Goal: Task Accomplishment & Management: Use online tool/utility

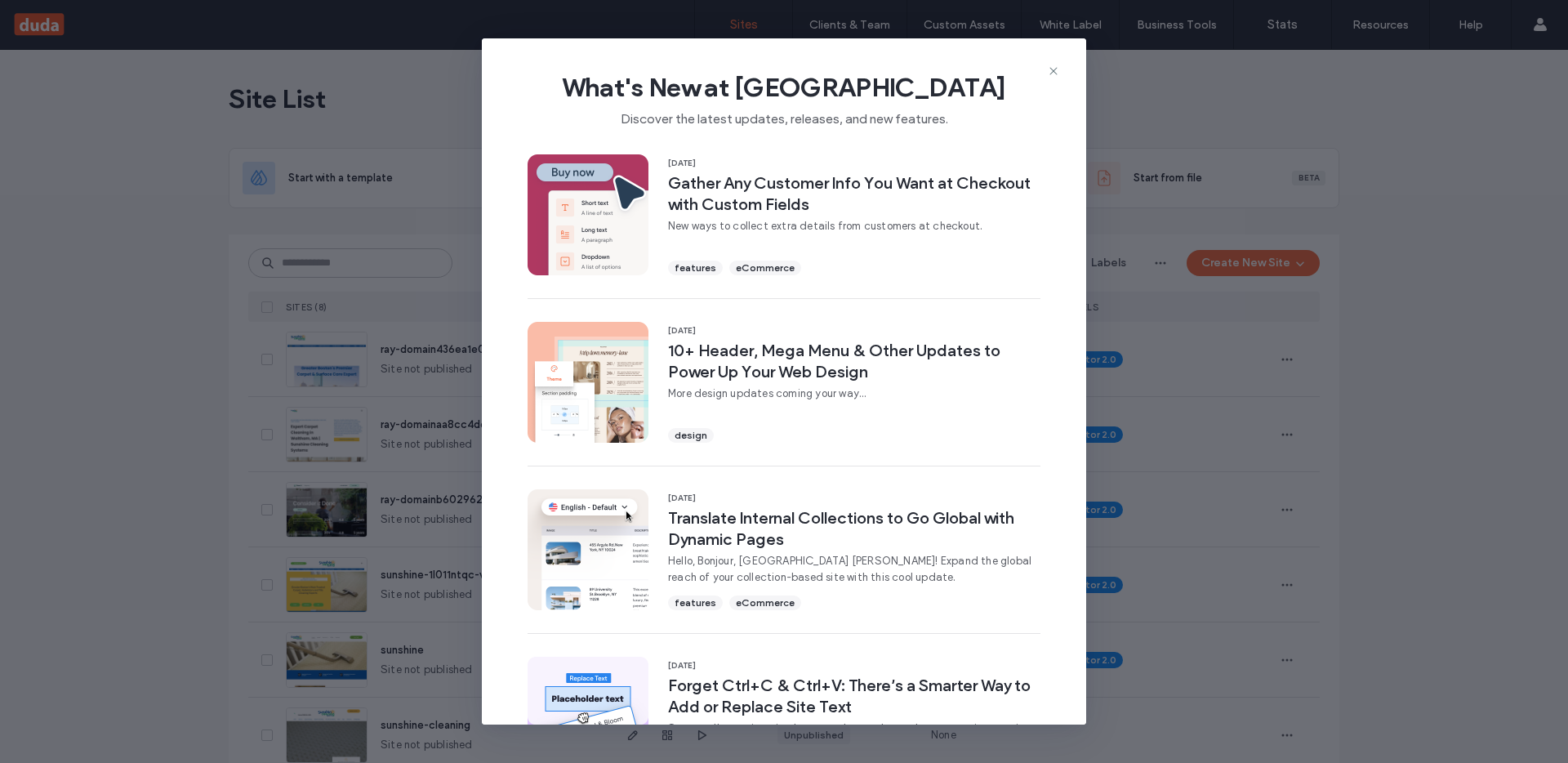
drag, startPoint x: 1059, startPoint y: 74, endPoint x: 1155, endPoint y: 144, distance: 118.8
click at [1059, 73] on icon at bounding box center [1053, 71] width 13 height 13
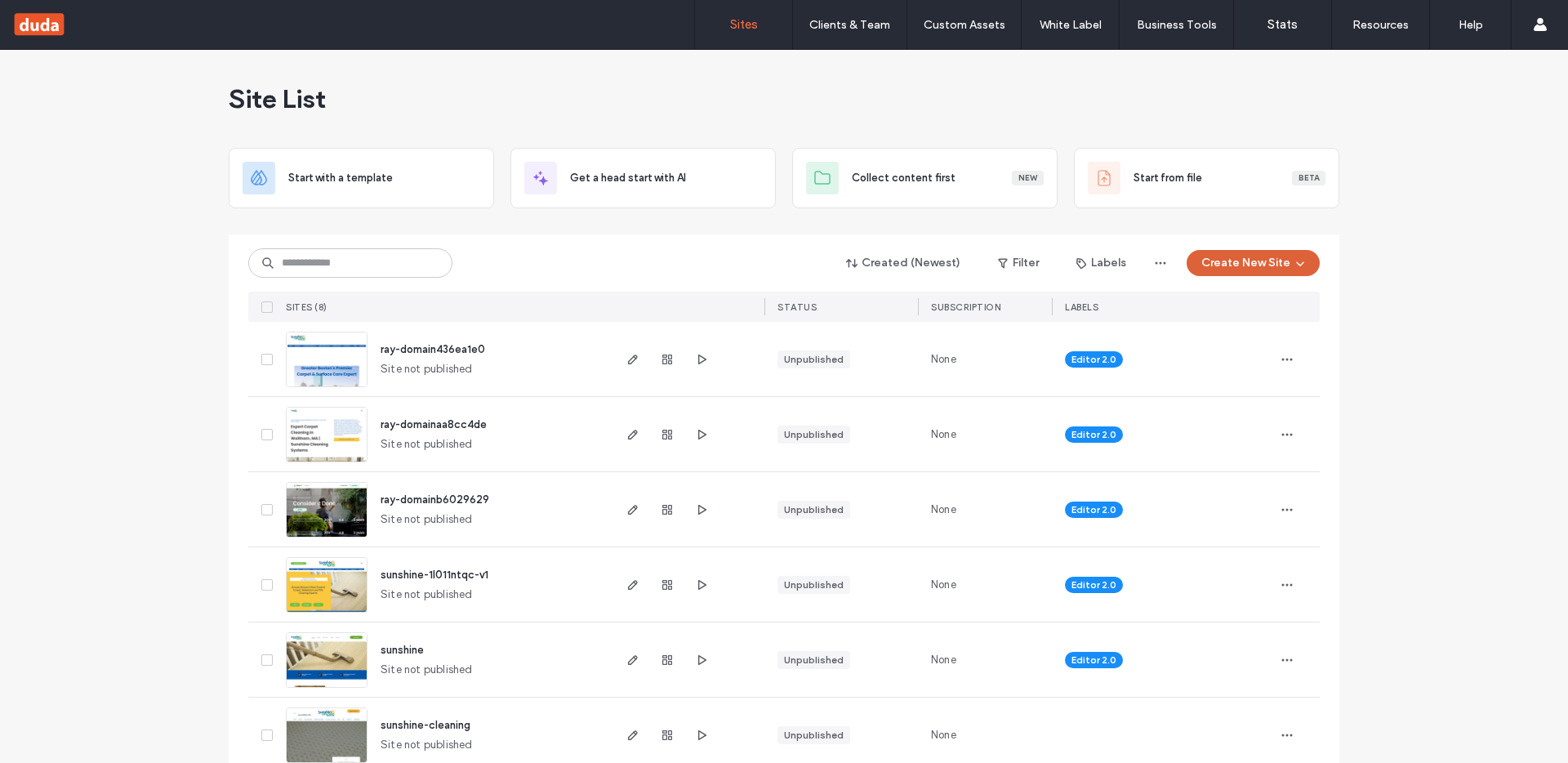
click at [1297, 260] on icon "button" at bounding box center [1300, 263] width 13 height 13
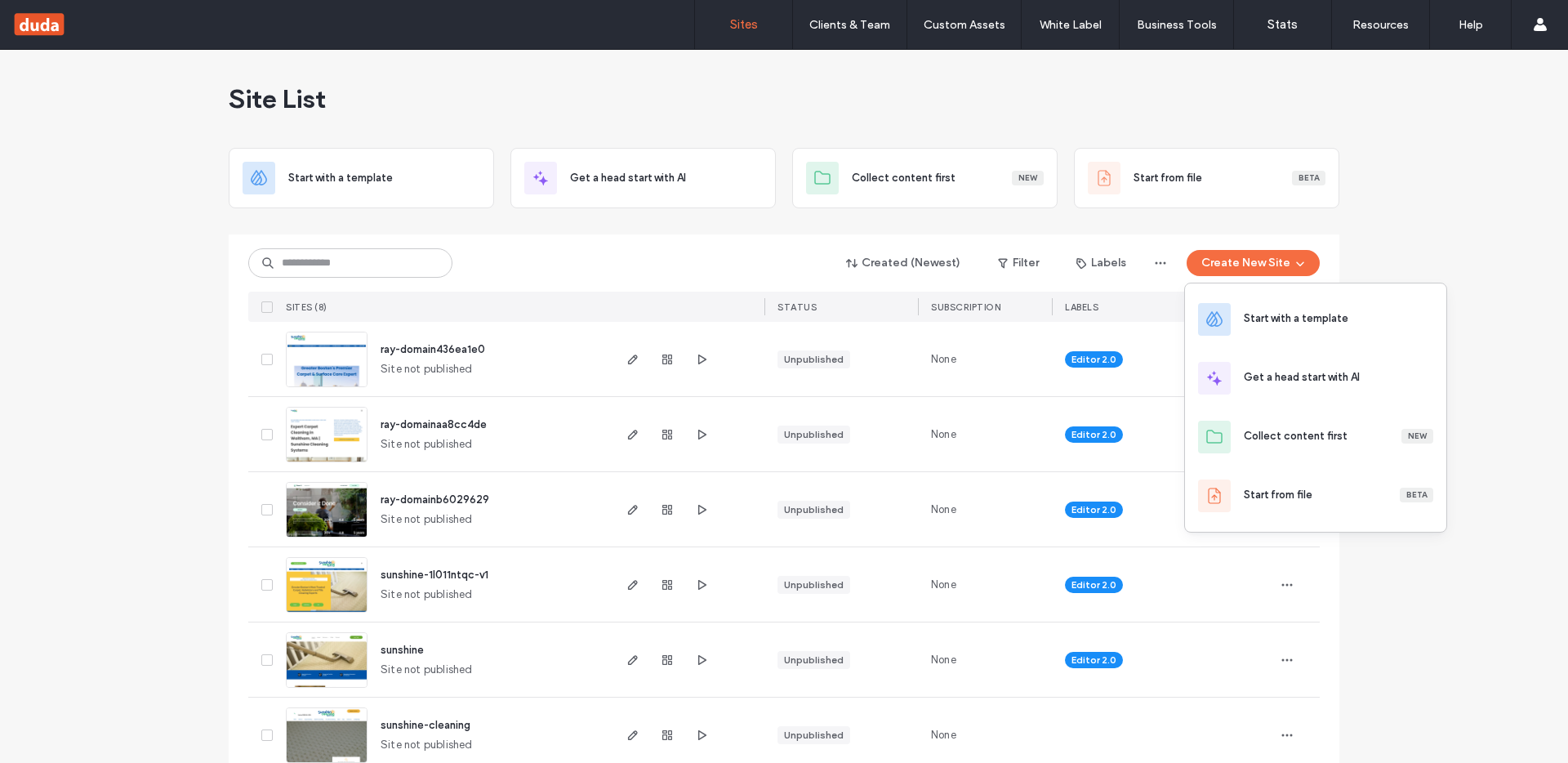
click at [1457, 573] on div "Site List Start with a template Get a head start with AI Collect content first …" at bounding box center [784, 497] width 1568 height 893
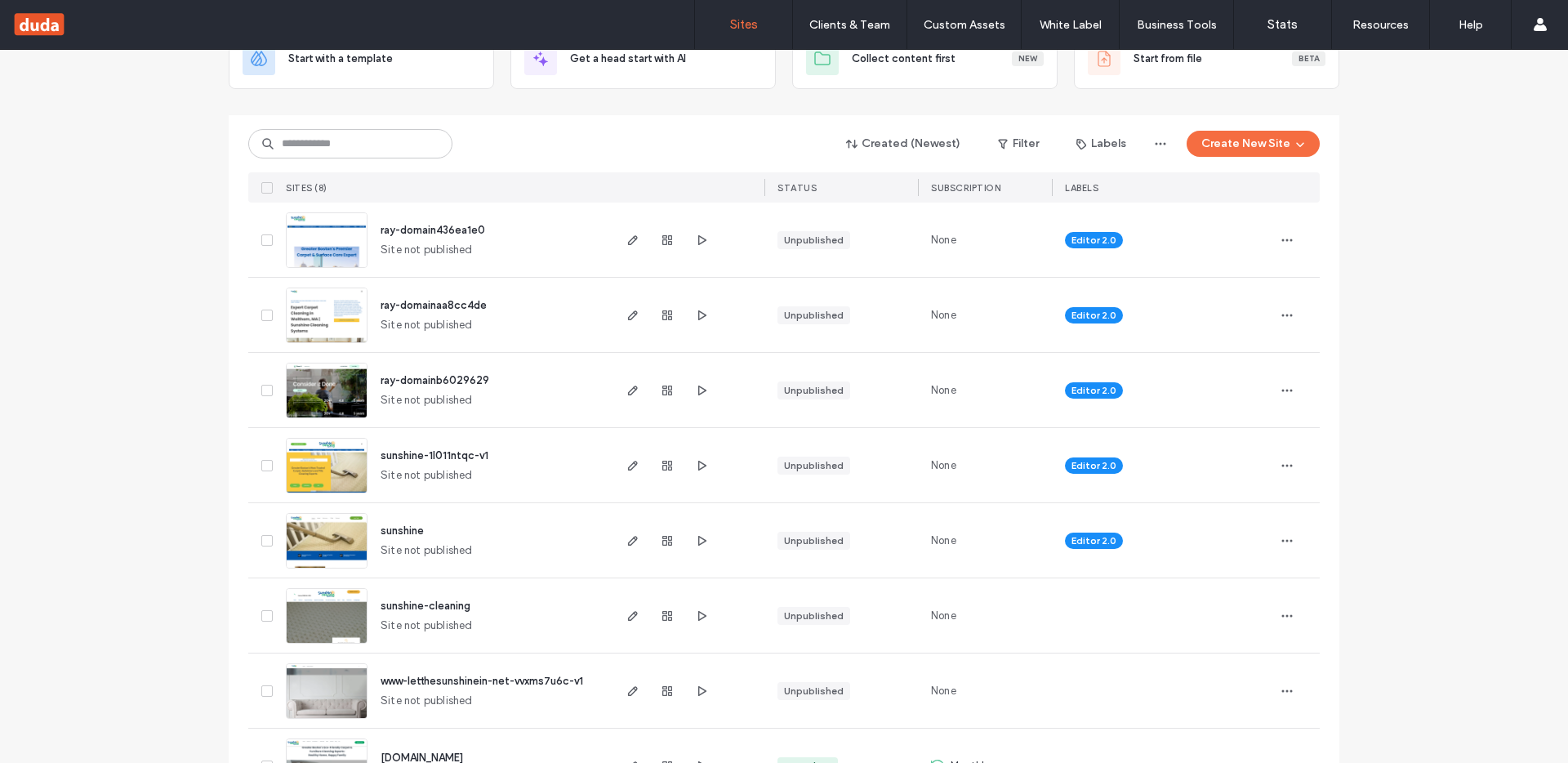
scroll to position [156, 0]
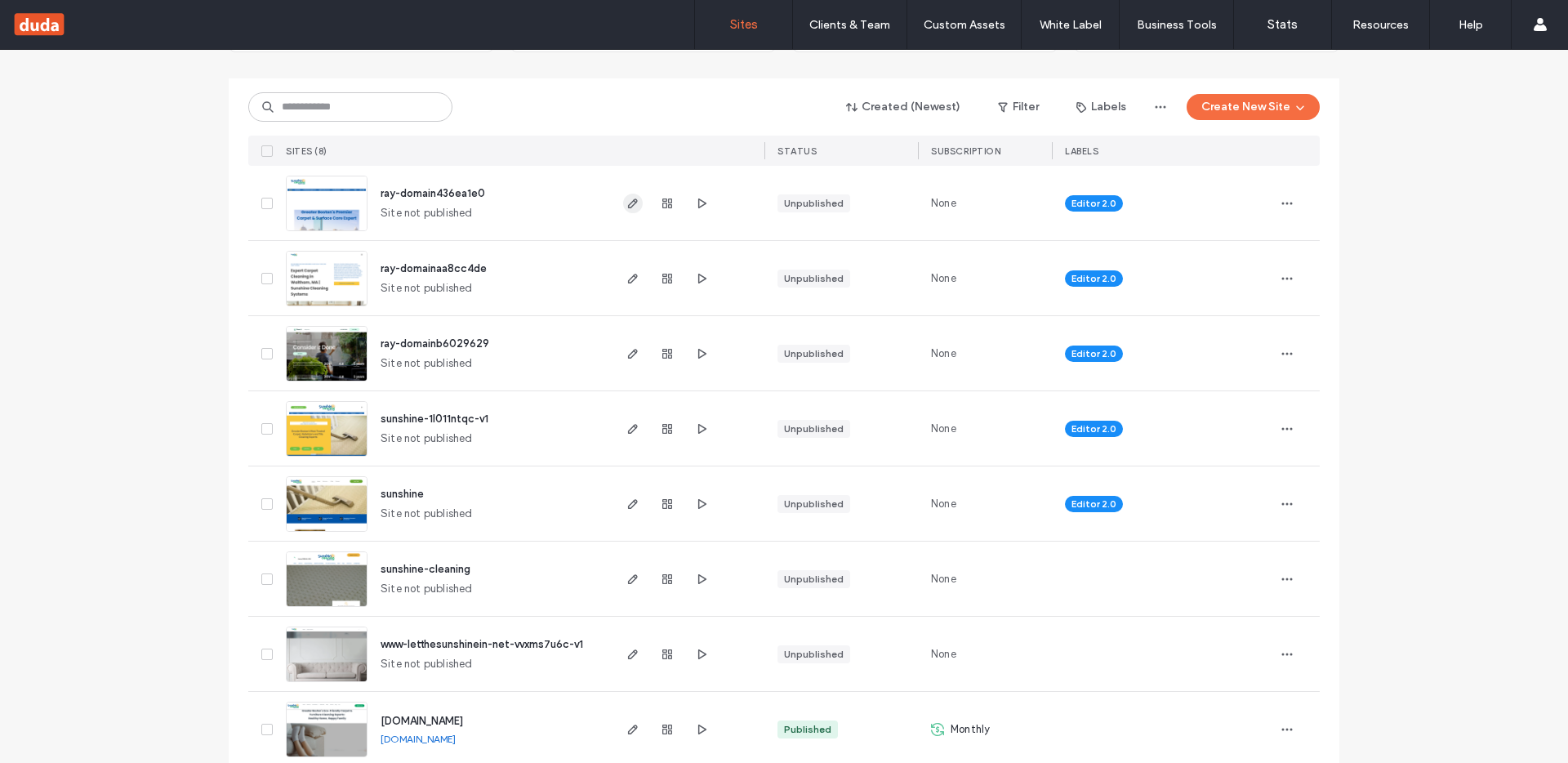
click at [627, 204] on icon "button" at bounding box center [633, 204] width 13 height 13
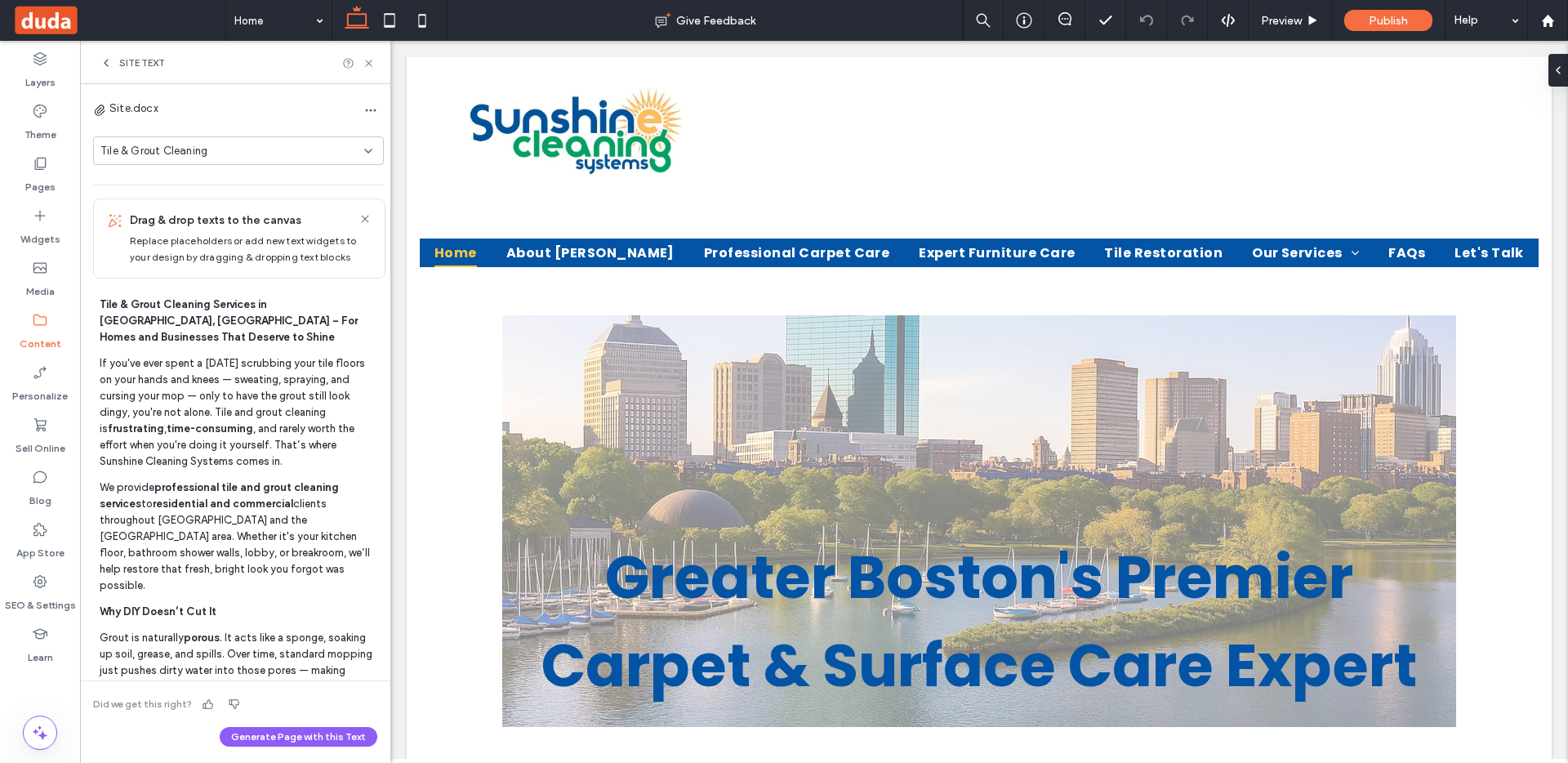
click at [110, 57] on icon at bounding box center [106, 63] width 13 height 13
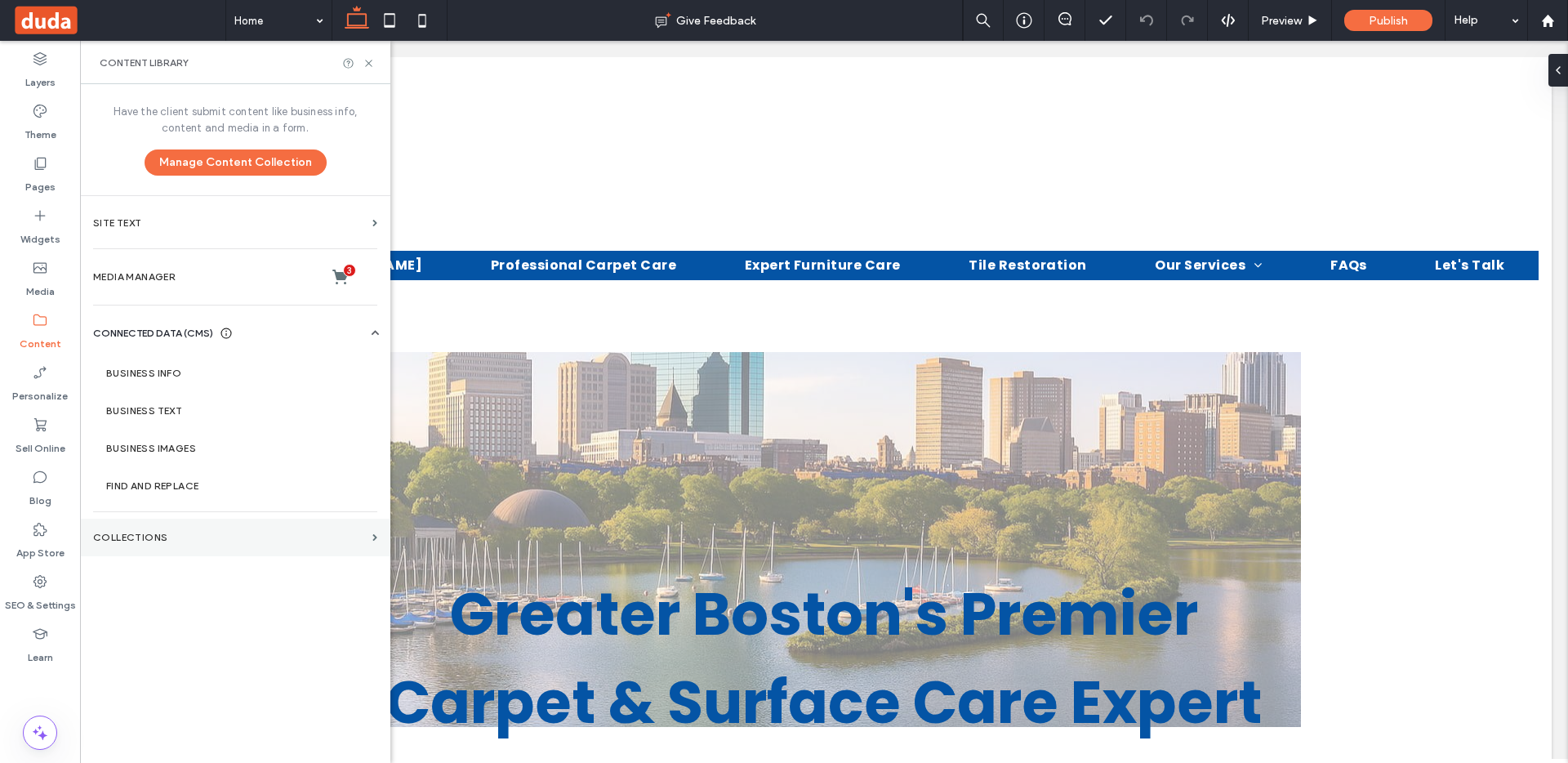
click at [111, 527] on section "Collections" at bounding box center [235, 537] width 310 height 38
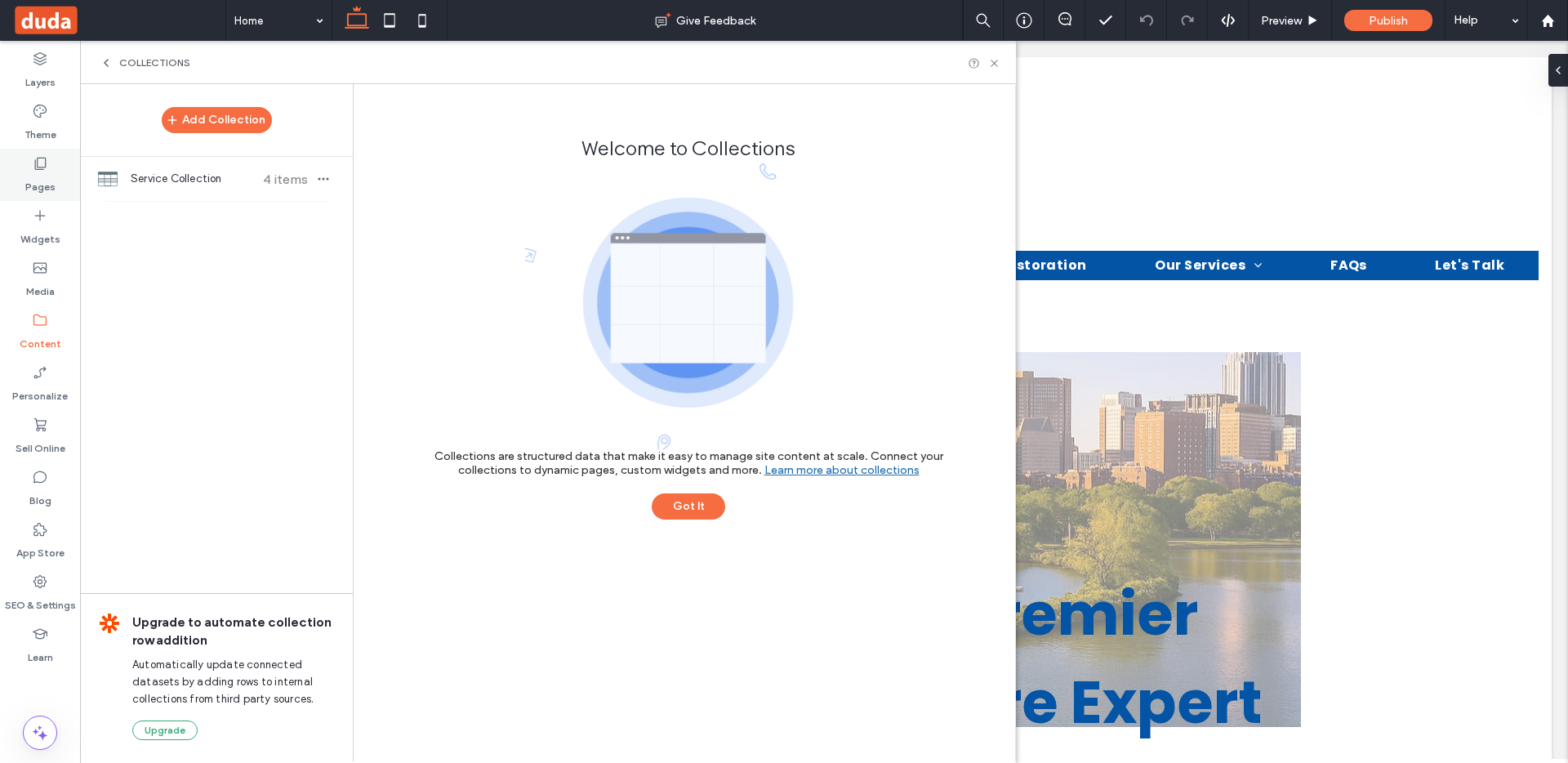
click at [41, 173] on label "Pages" at bounding box center [40, 183] width 30 height 23
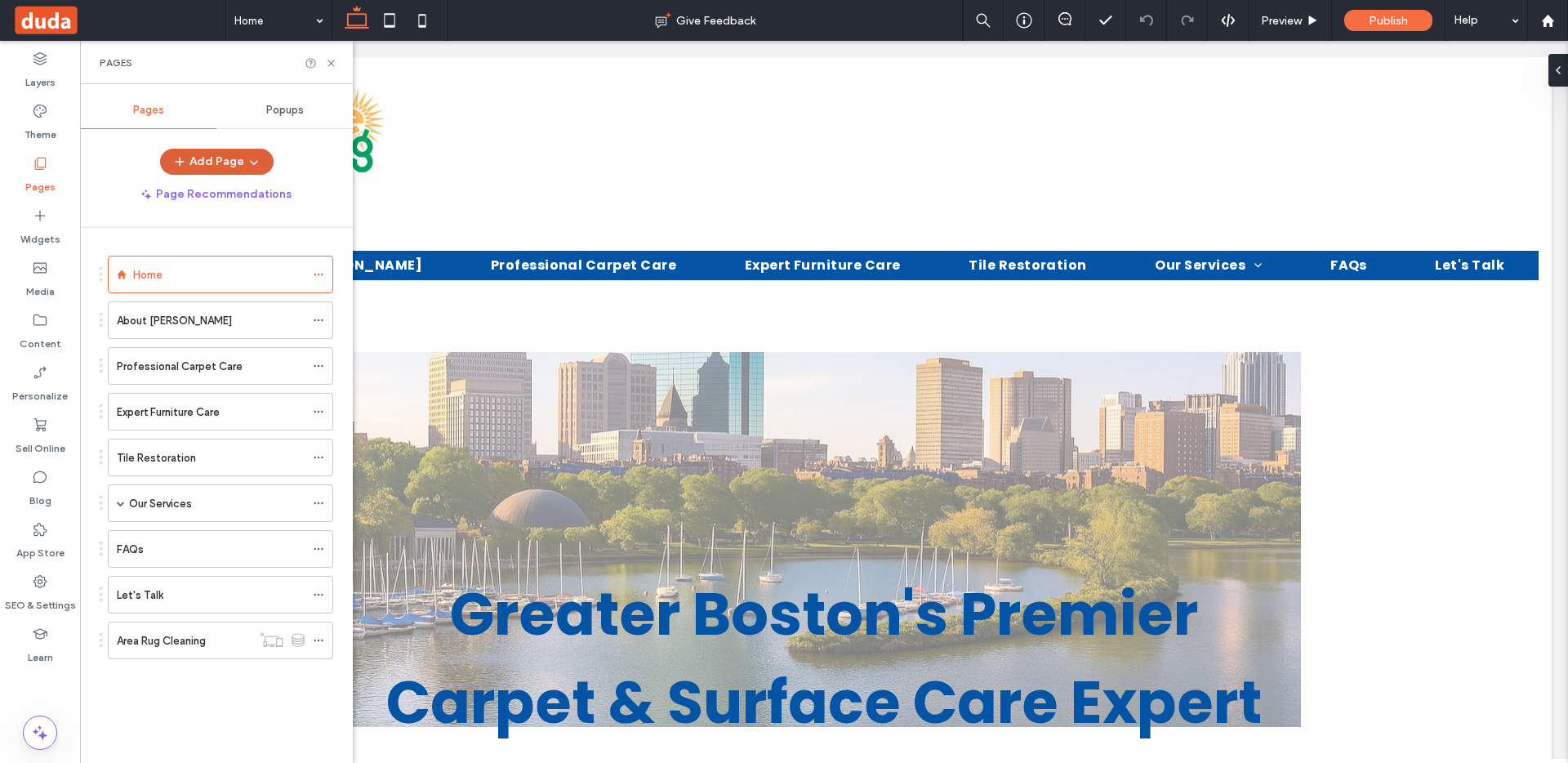
click at [221, 149] on button "Add Page" at bounding box center [217, 161] width 114 height 26
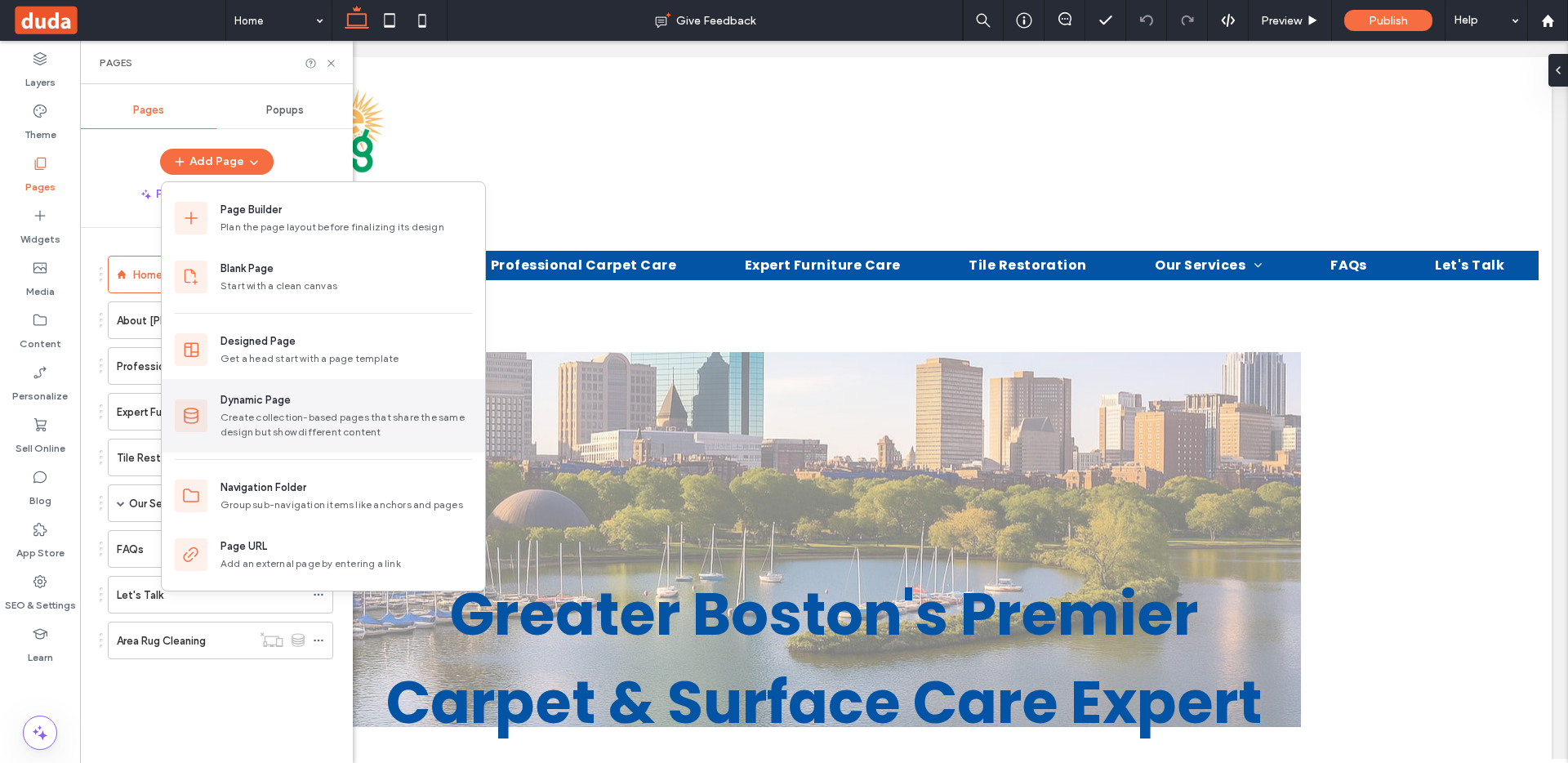
click at [327, 399] on div "Dynamic Page" at bounding box center [346, 400] width 252 height 16
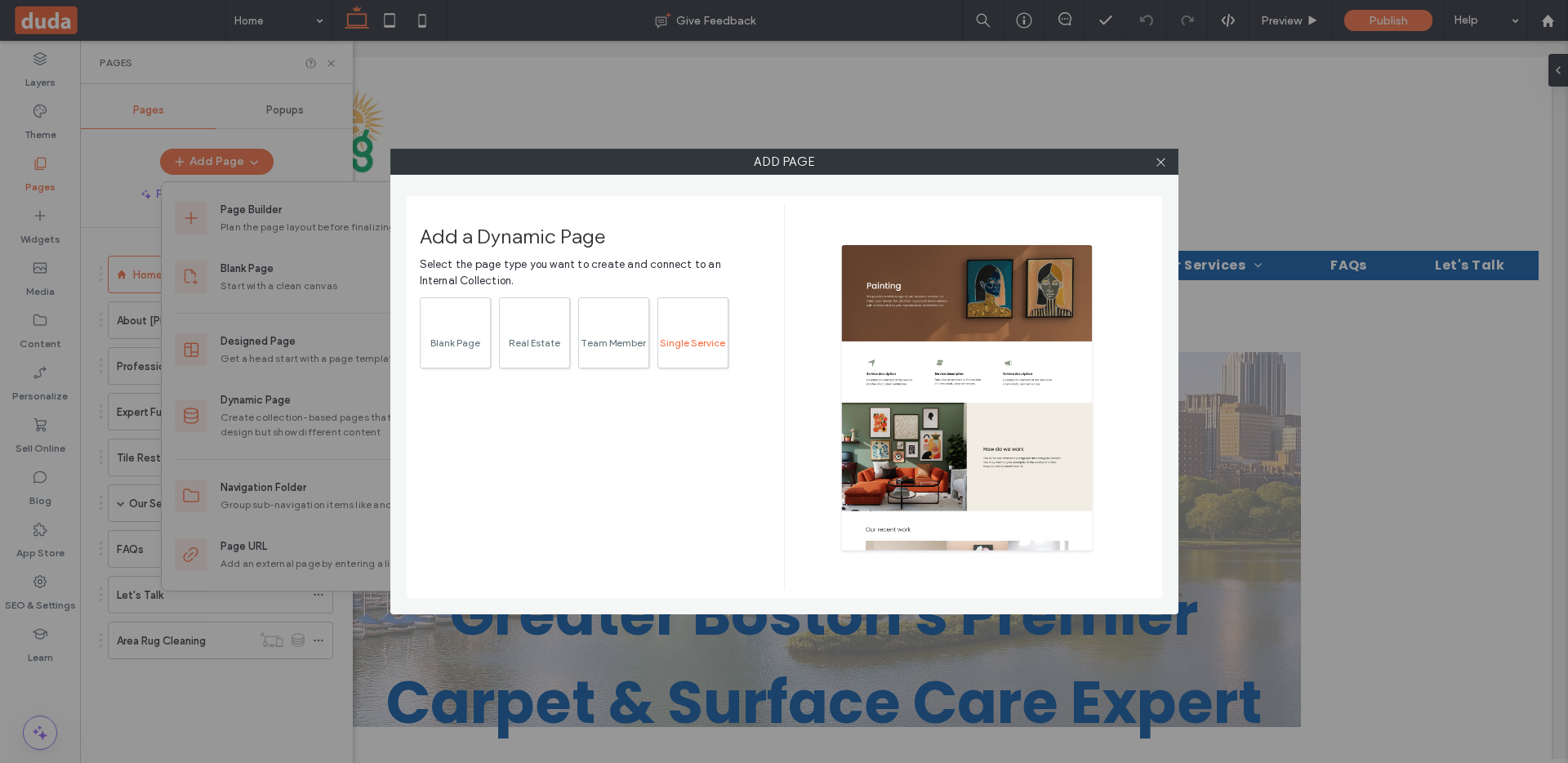
click at [718, 337] on div "Single Service" at bounding box center [692, 342] width 69 height 11
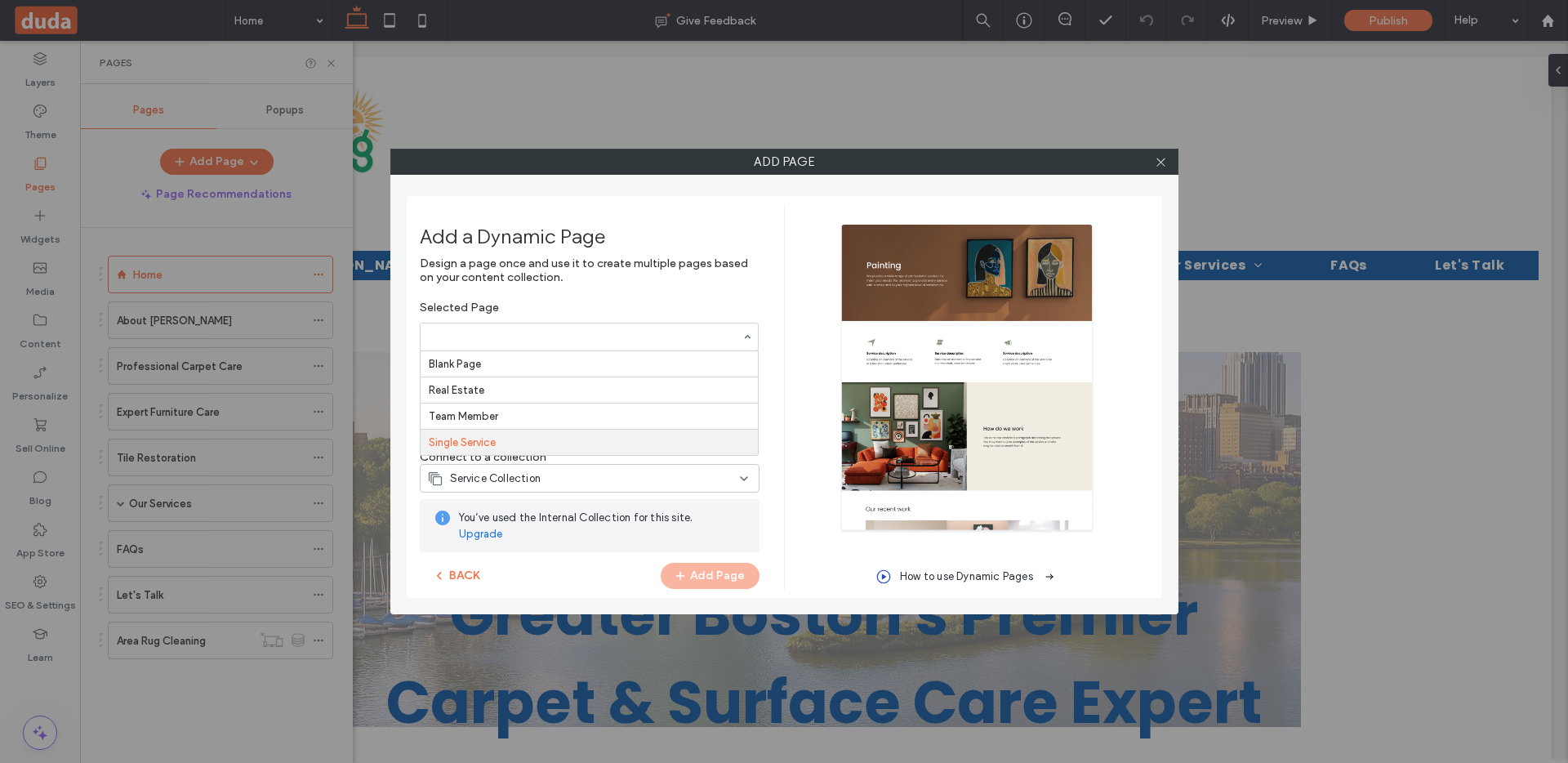
click at [586, 275] on label "Design a page once and use it to create multiple pages based on your content co…" at bounding box center [589, 278] width 340 height 44
click at [492, 529] on link "Upgrade" at bounding box center [602, 534] width 288 height 16
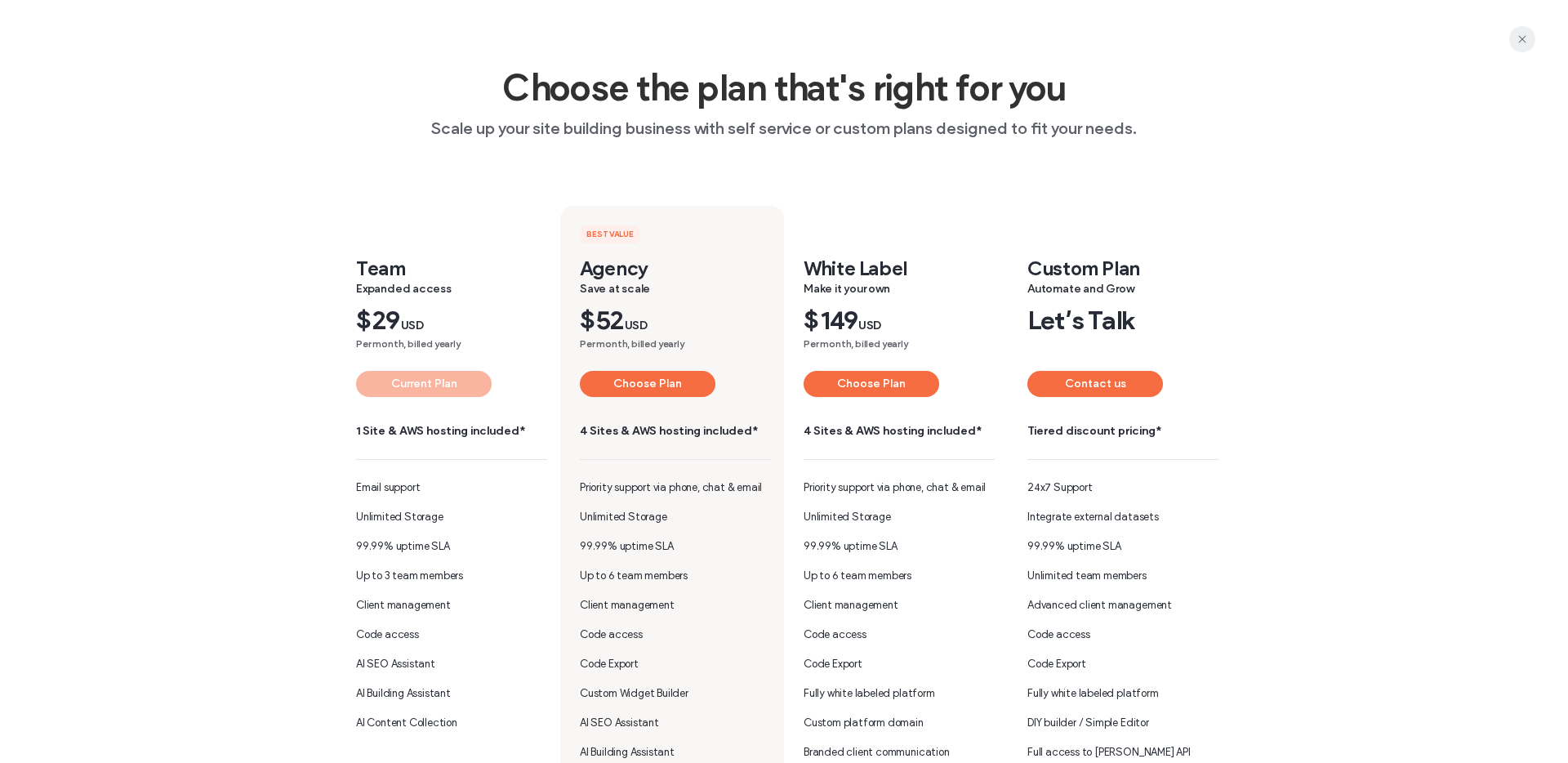
click at [1527, 41] on icon "button" at bounding box center [1522, 39] width 13 height 13
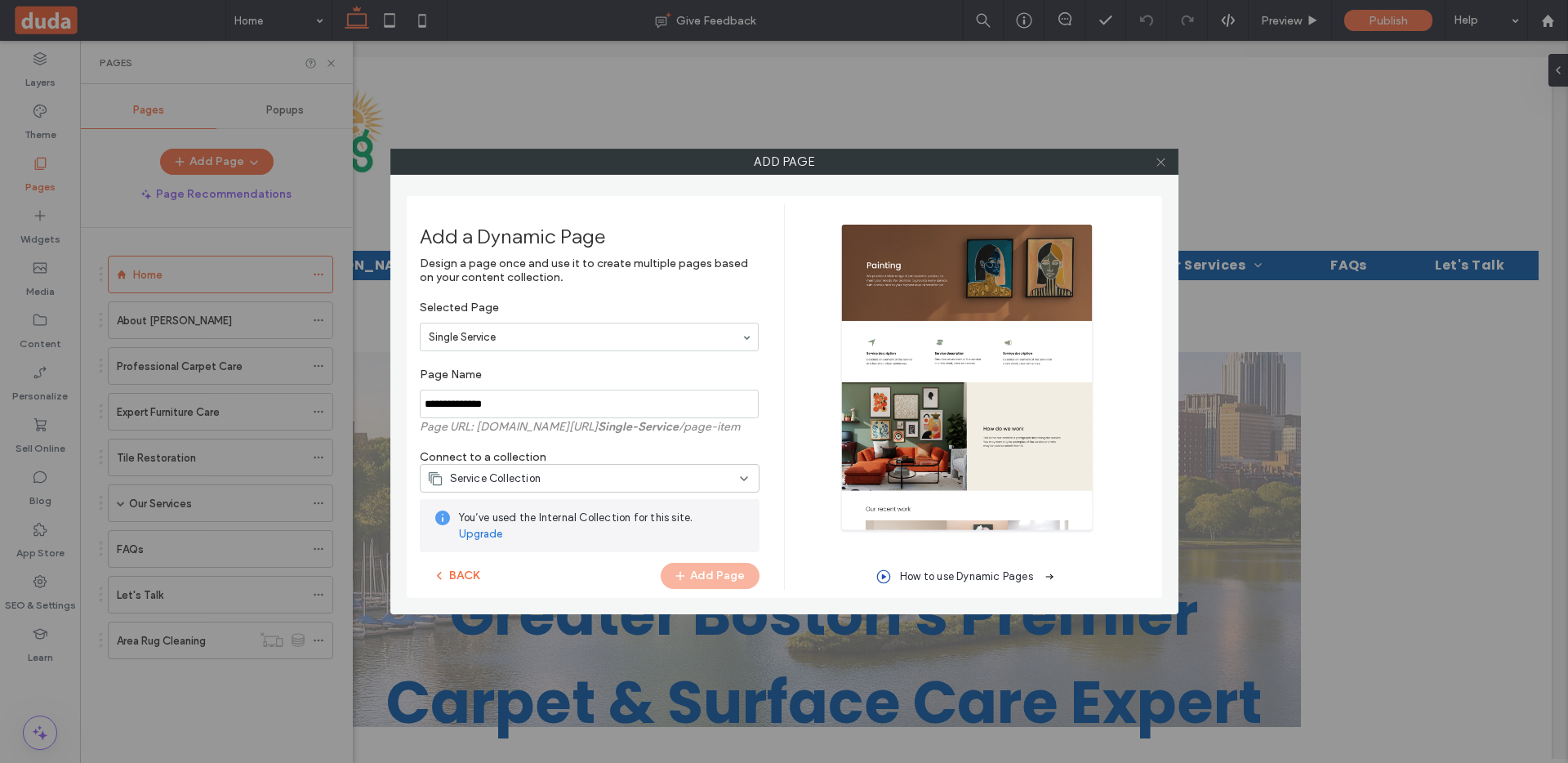
click at [1160, 160] on icon at bounding box center [1161, 162] width 13 height 13
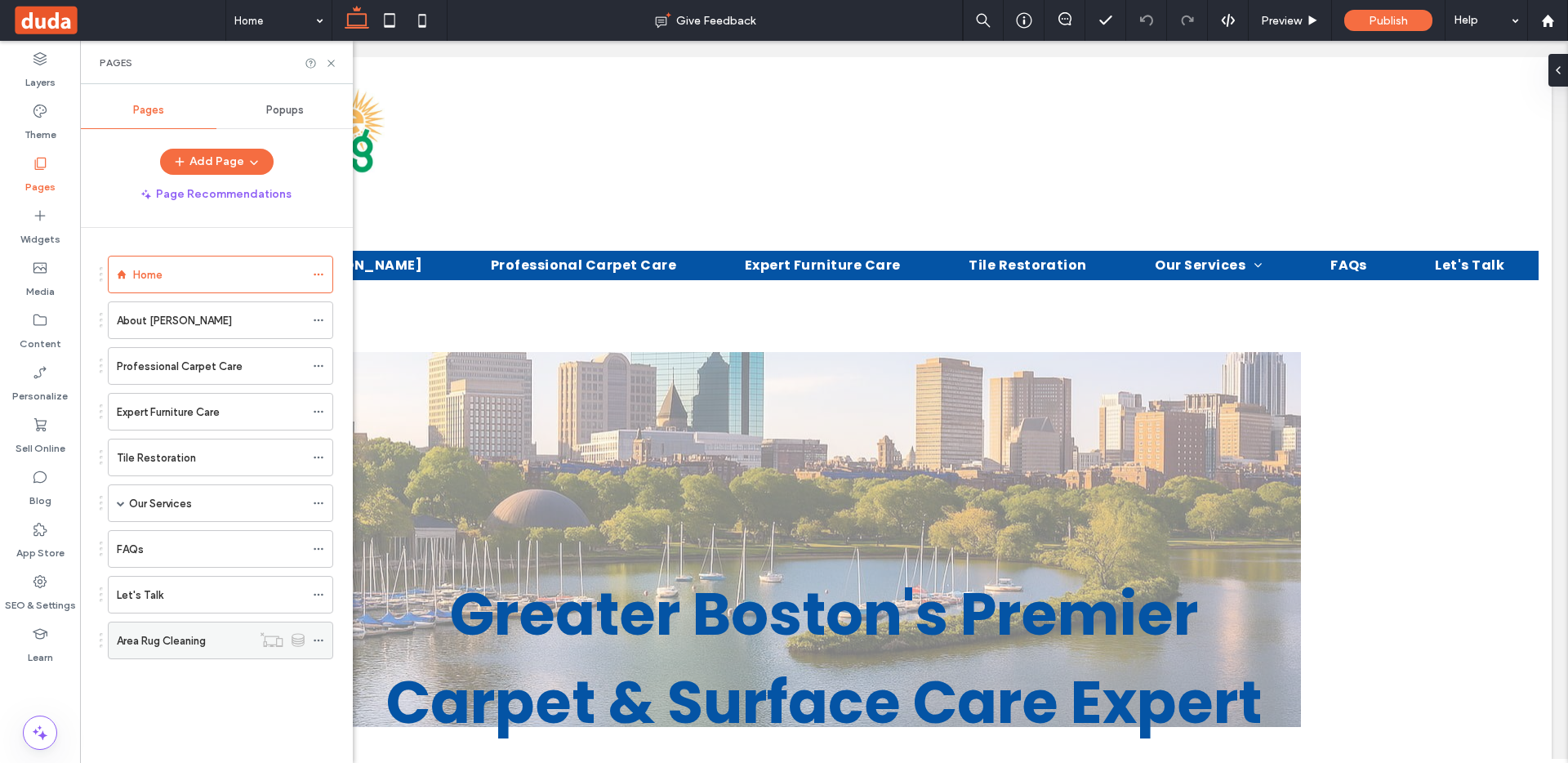
click at [188, 629] on div "Area Rug Cleaning" at bounding box center [184, 640] width 134 height 36
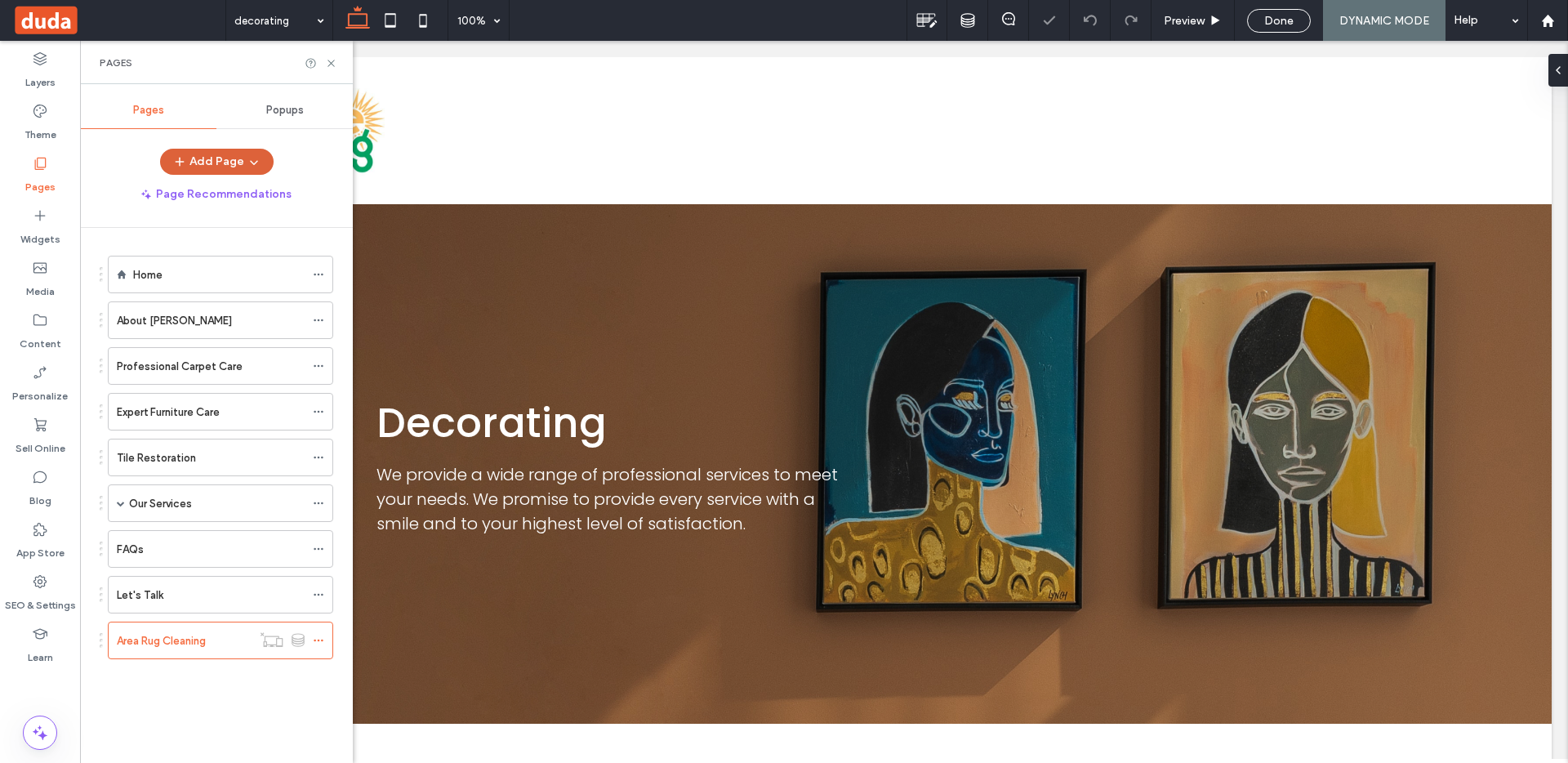
click at [223, 158] on button "Add Page" at bounding box center [217, 161] width 114 height 26
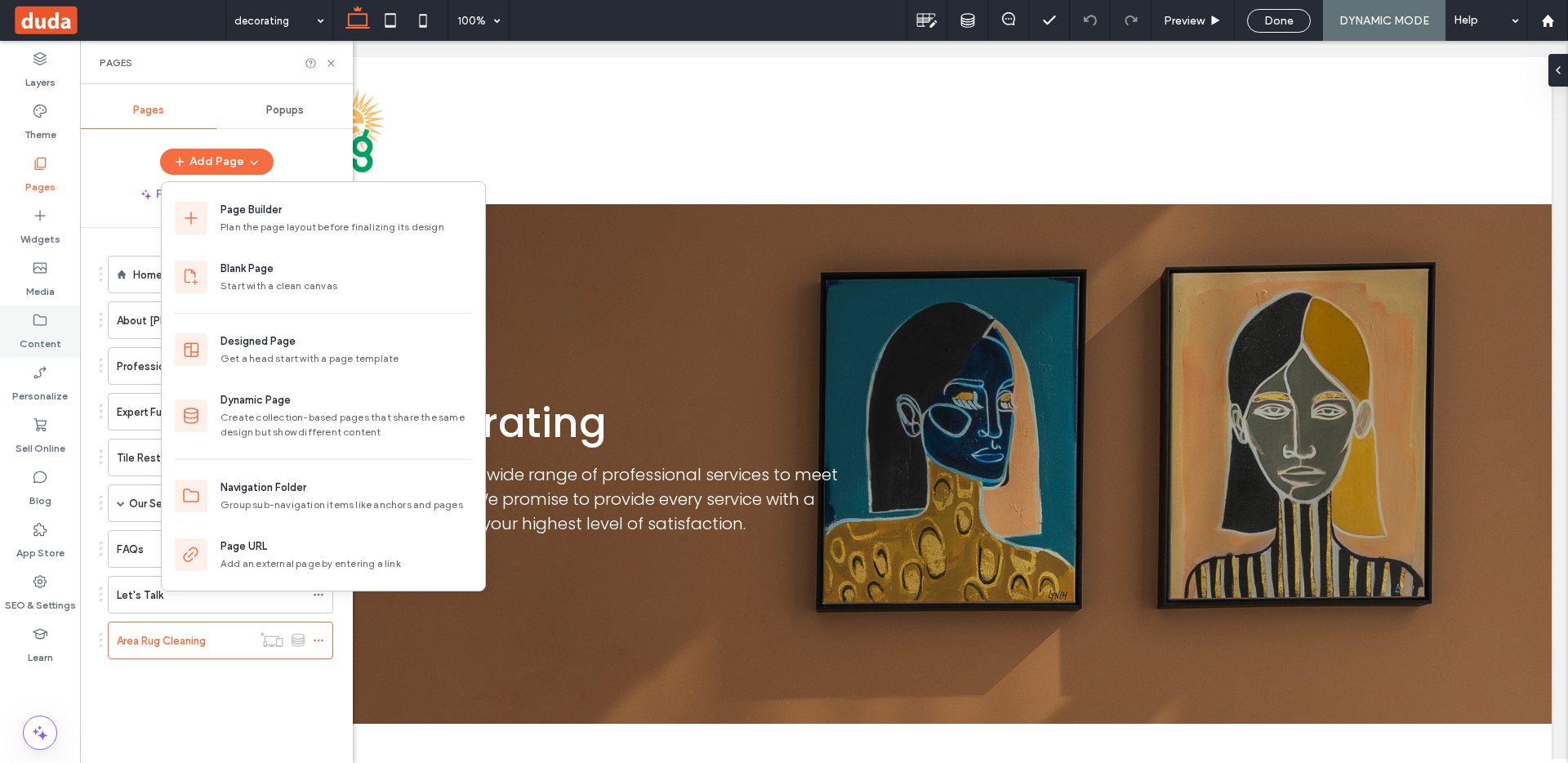
click at [39, 310] on div "Content" at bounding box center [39, 332] width 80 height 52
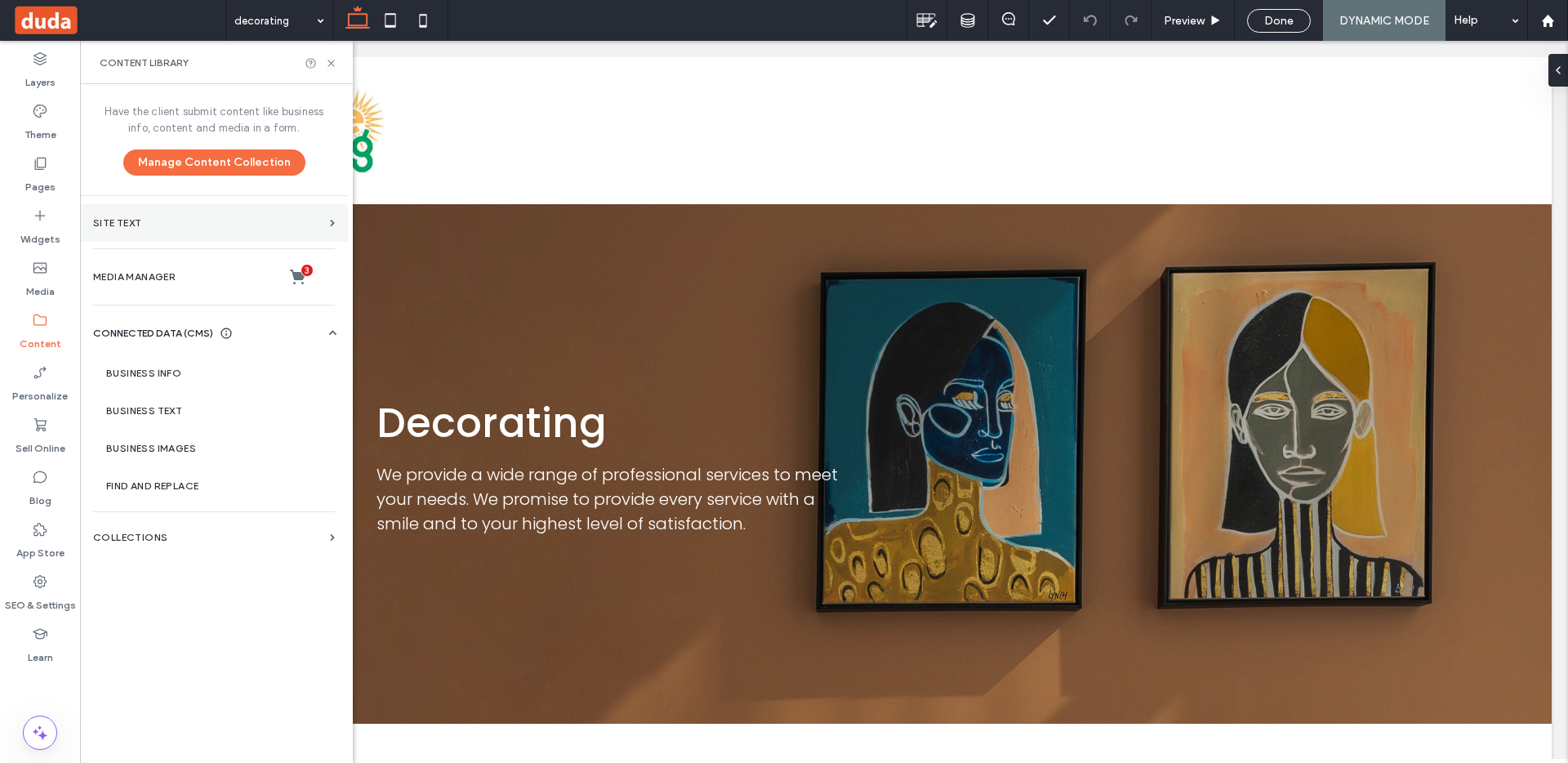
click at [273, 212] on section "Site Text" at bounding box center [213, 223] width 268 height 38
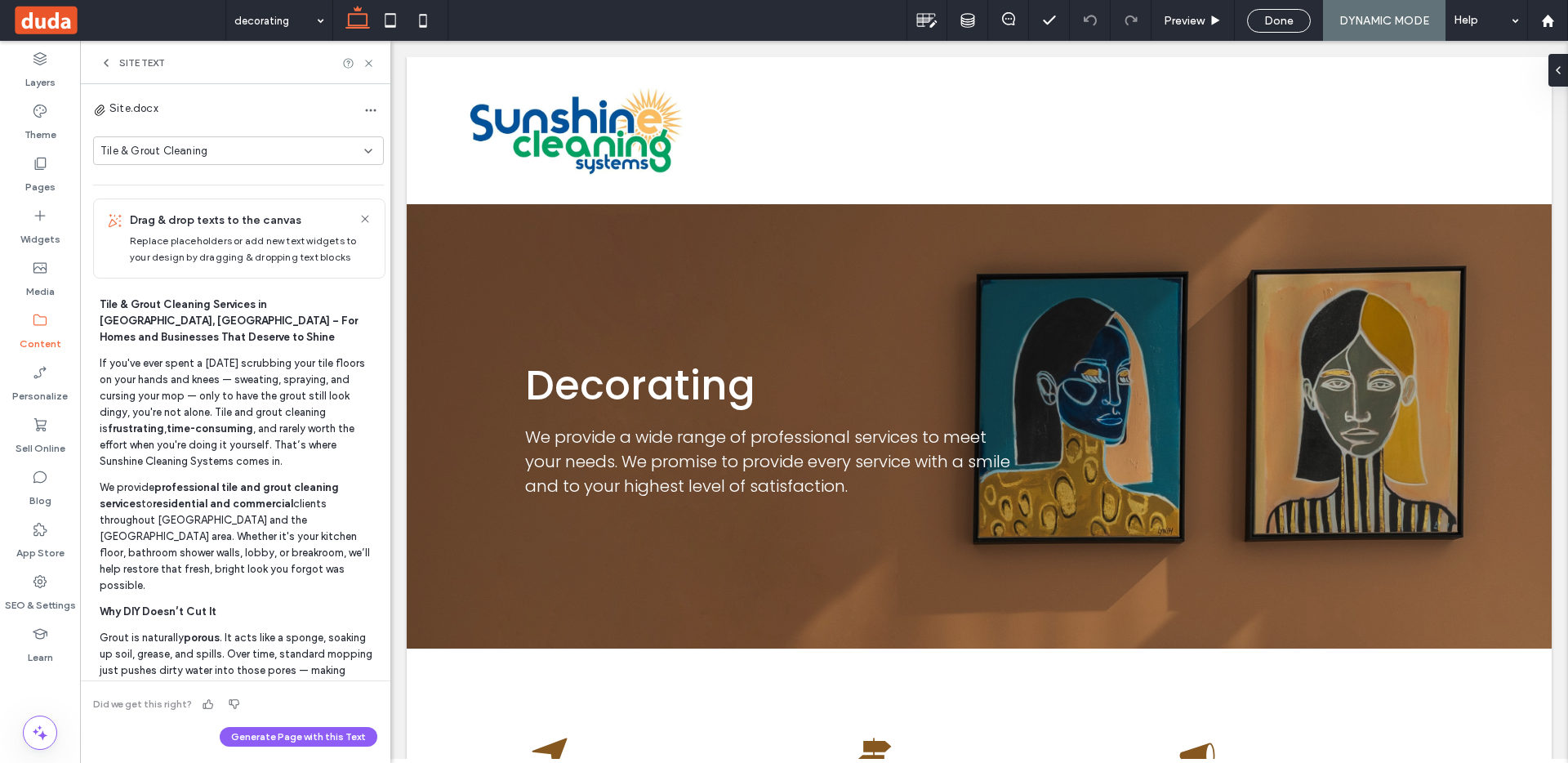
click at [345, 146] on div "Tile & Grout Cleaning" at bounding box center [232, 151] width 264 height 16
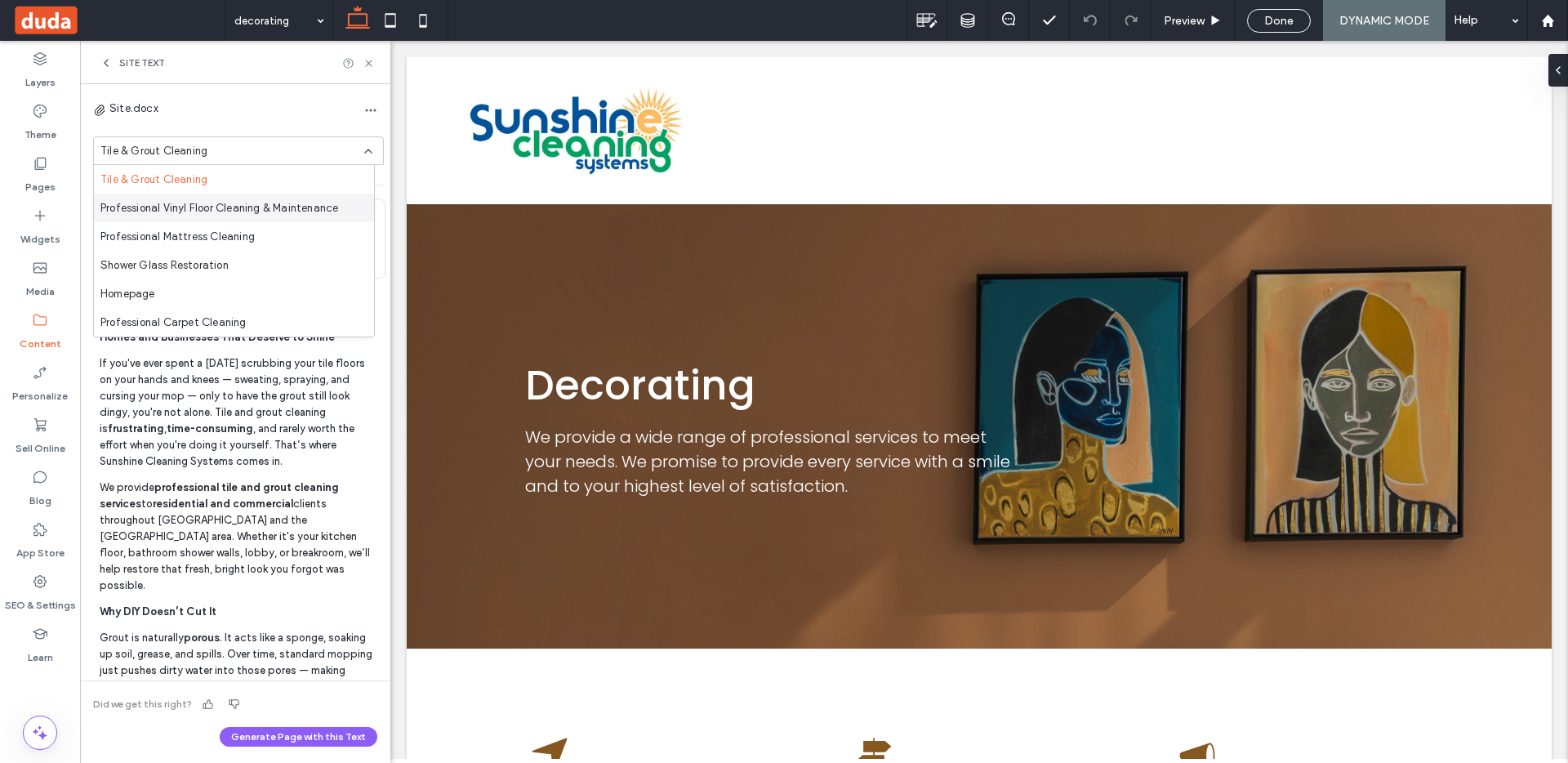
click at [208, 206] on span "Professional Vinyl Floor Cleaning & Maintenance" at bounding box center [219, 208] width 238 height 16
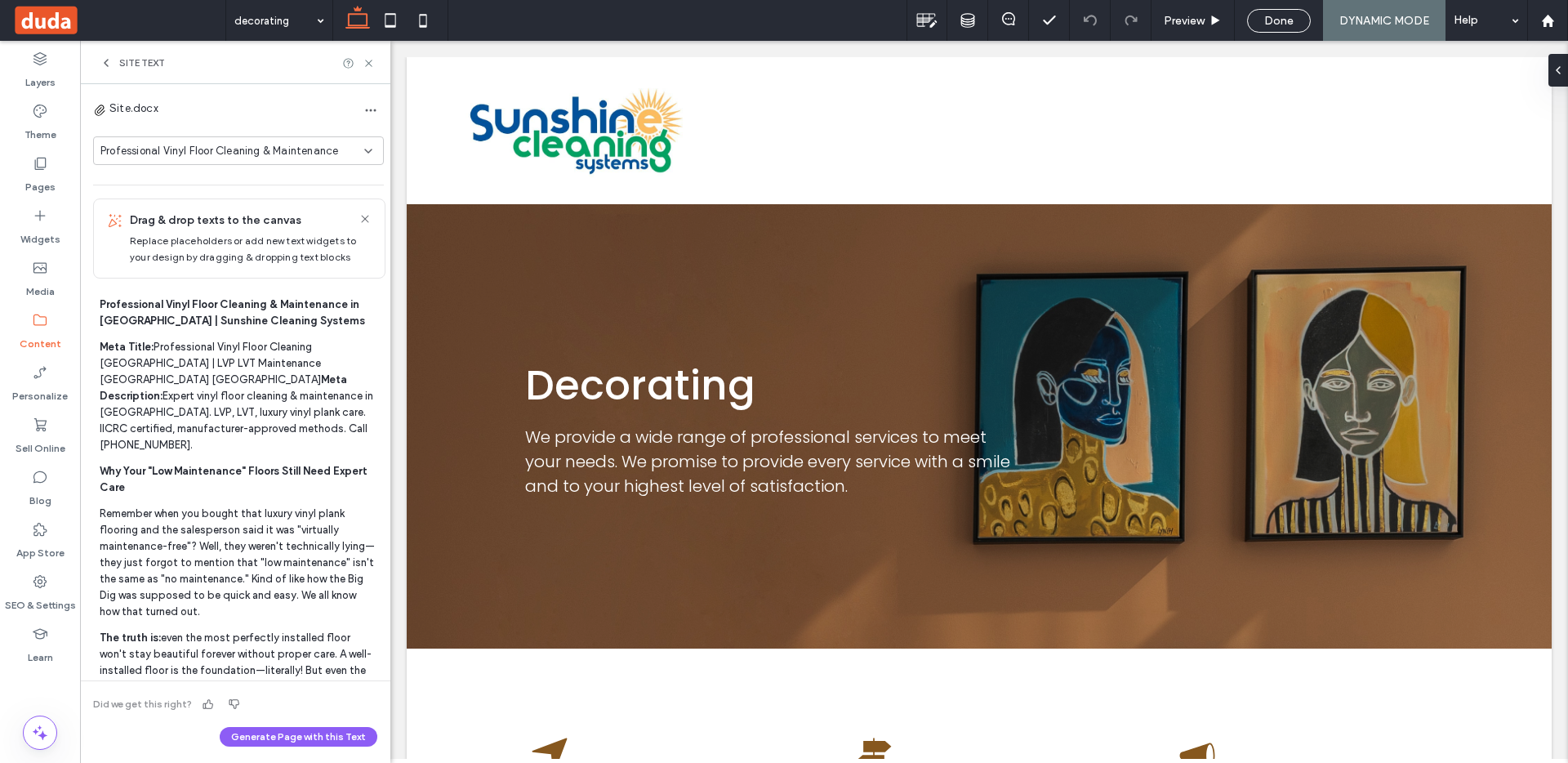
click at [277, 152] on span "Professional Vinyl Floor Cleaning & Maintenance" at bounding box center [219, 151] width 238 height 16
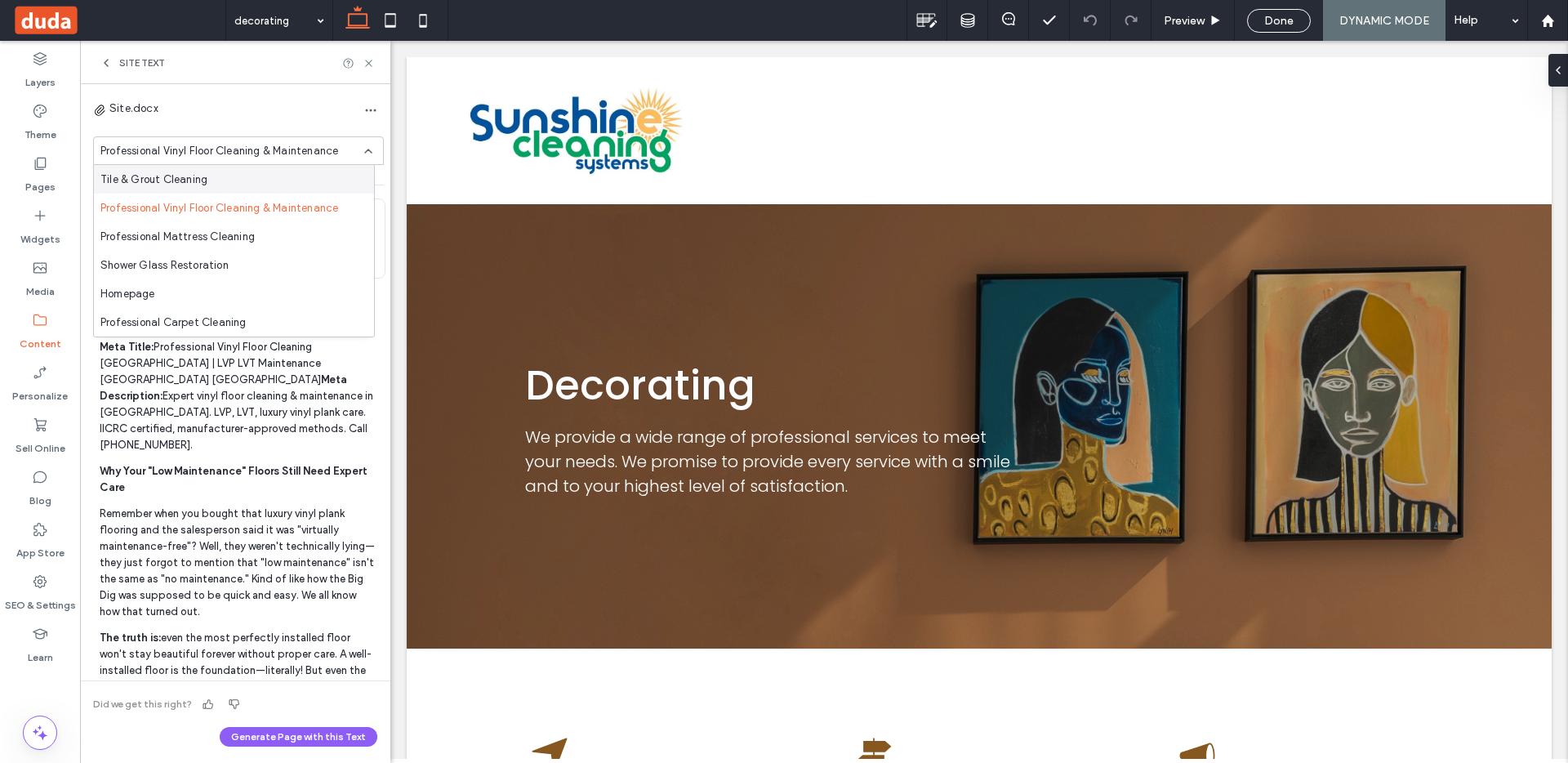
click at [126, 59] on span "Site Text" at bounding box center [142, 63] width 46 height 13
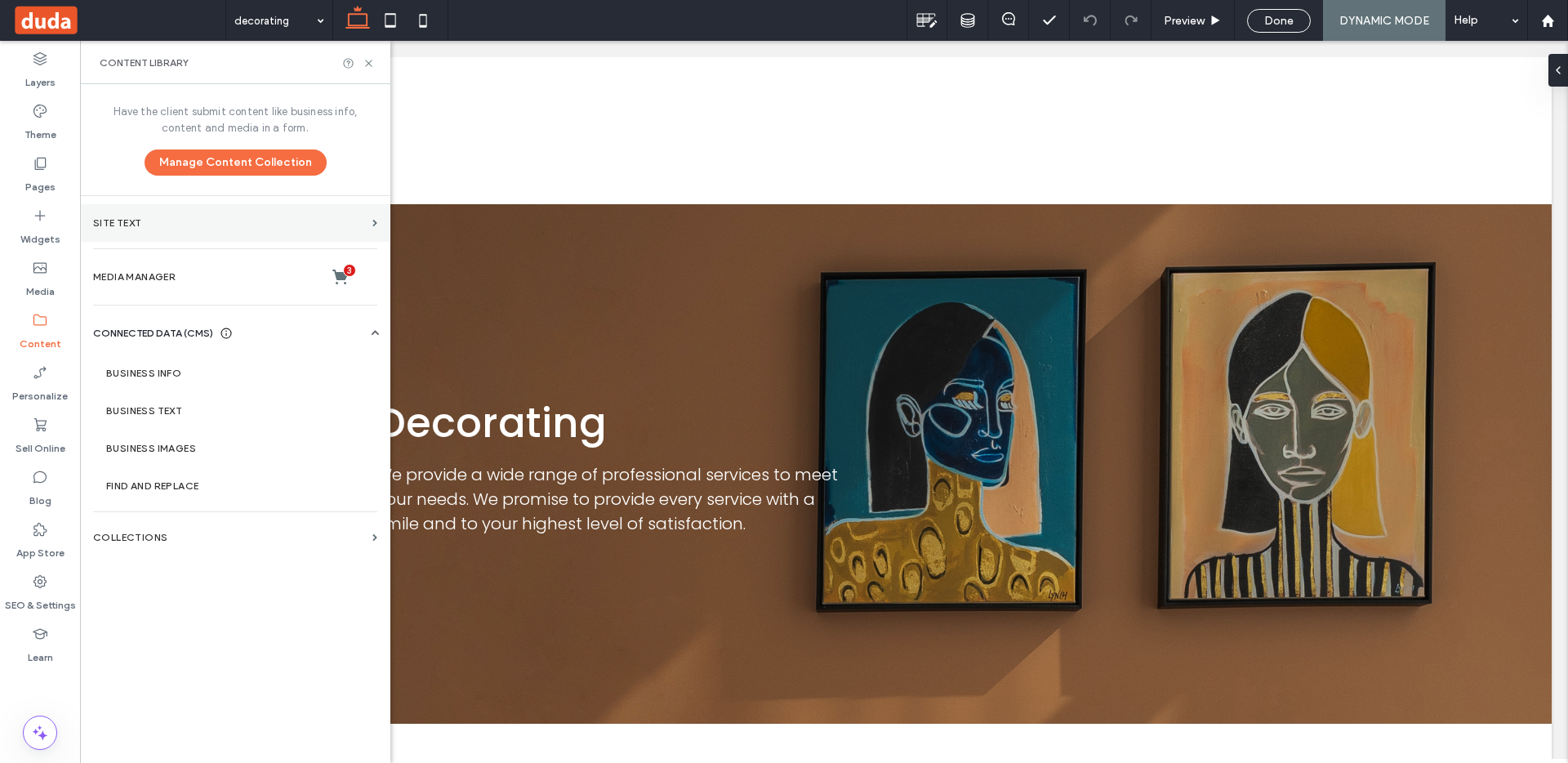
click at [195, 230] on section "Site Text" at bounding box center [235, 223] width 310 height 38
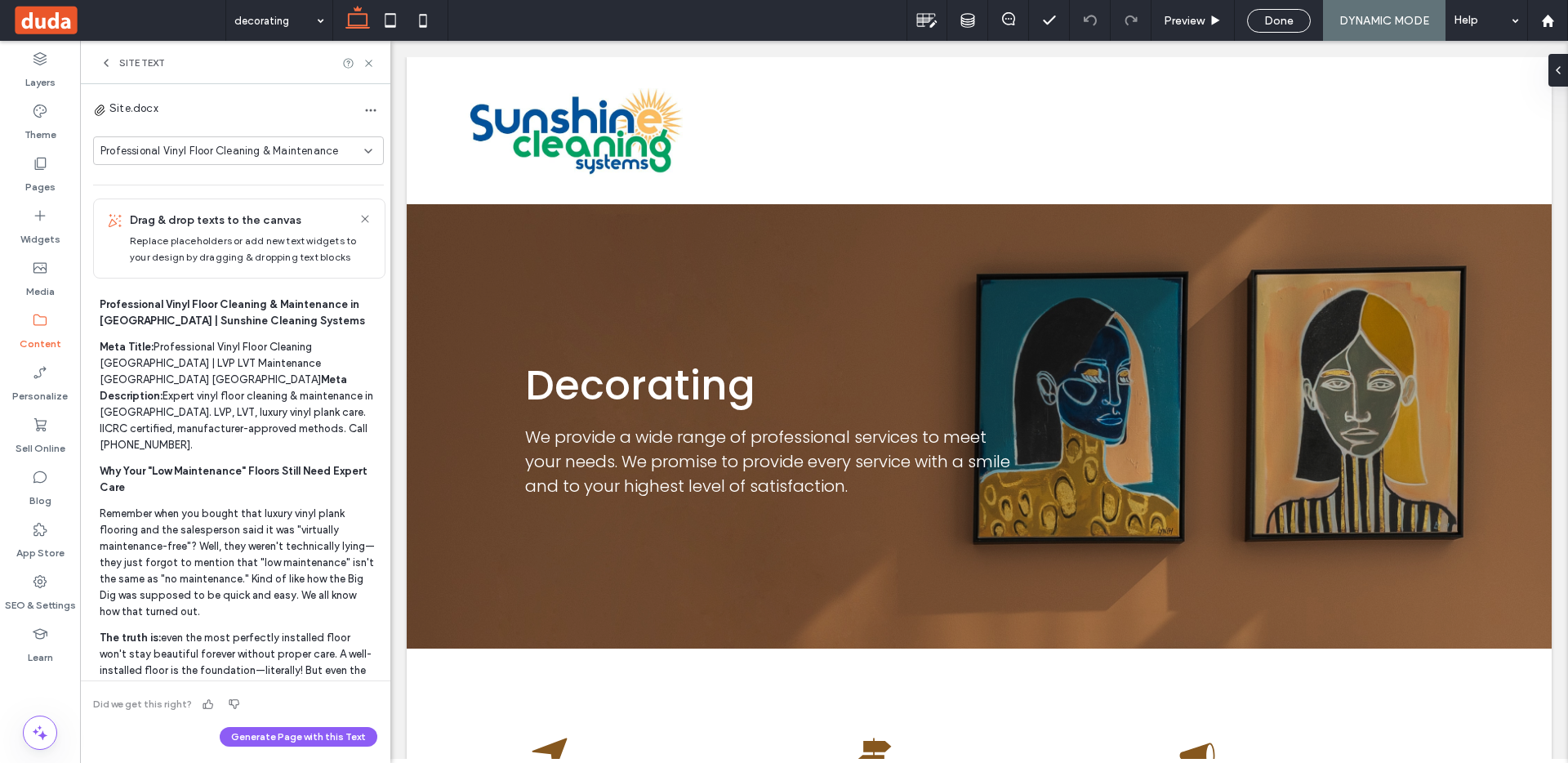
click at [265, 143] on span "Professional Vinyl Floor Cleaning & Maintenance" at bounding box center [219, 151] width 238 height 16
